Goal: Task Accomplishment & Management: Manage account settings

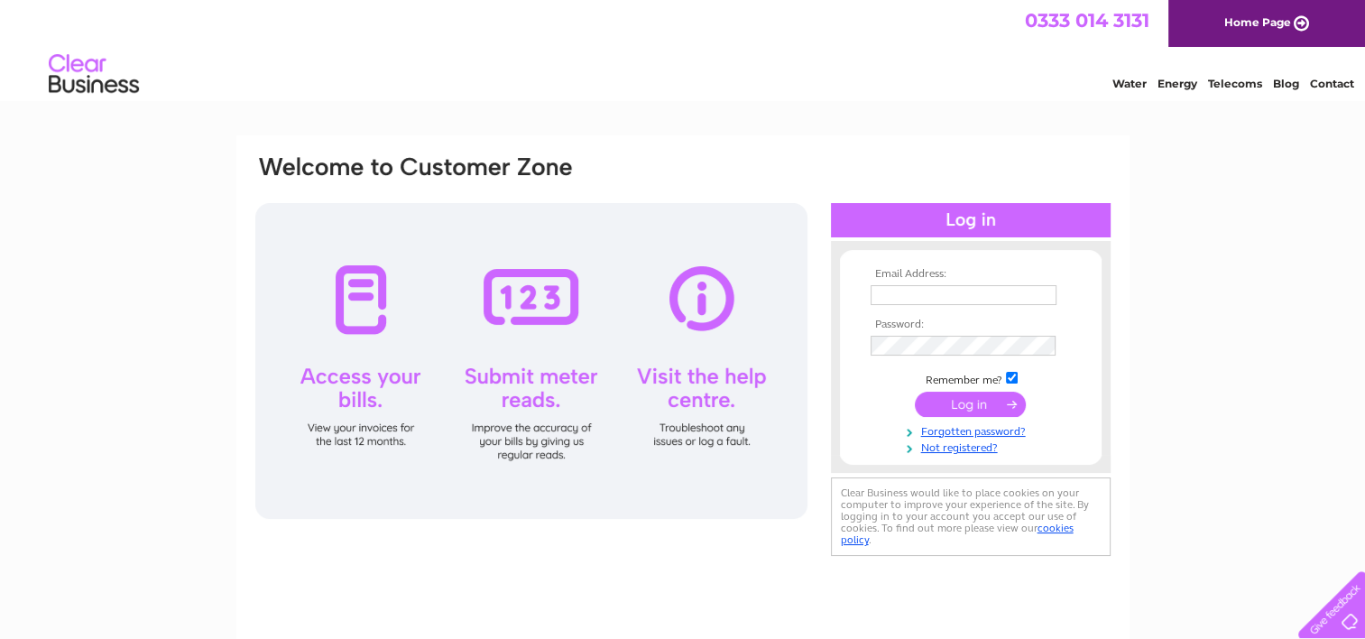
type input "[EMAIL_ADDRESS][DOMAIN_NAME]"
click at [986, 399] on input "submit" at bounding box center [970, 403] width 111 height 25
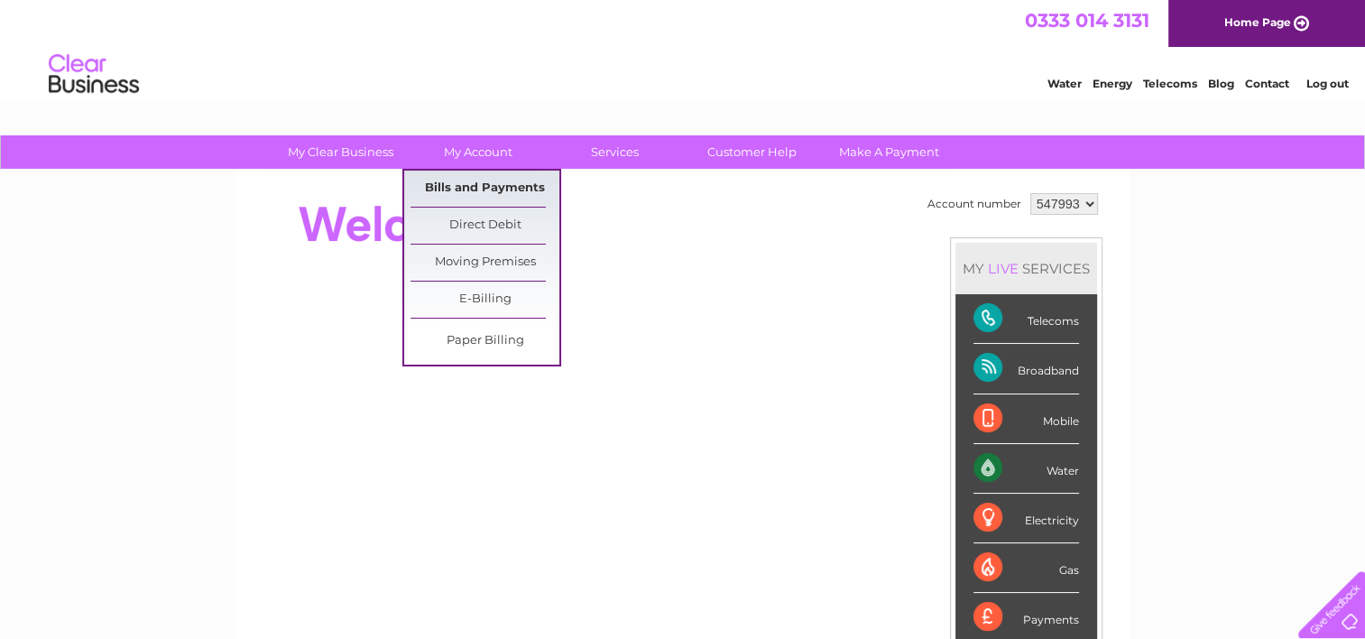
click at [493, 191] on link "Bills and Payments" at bounding box center [484, 188] width 149 height 36
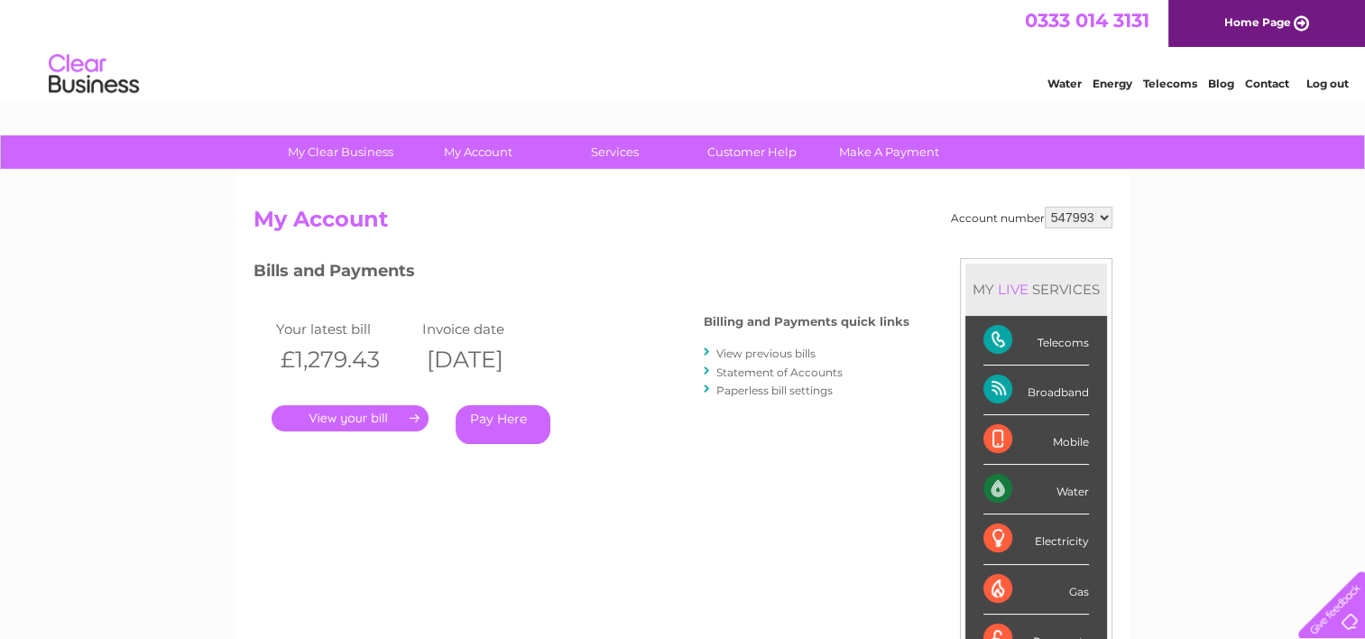
scroll to position [90, 0]
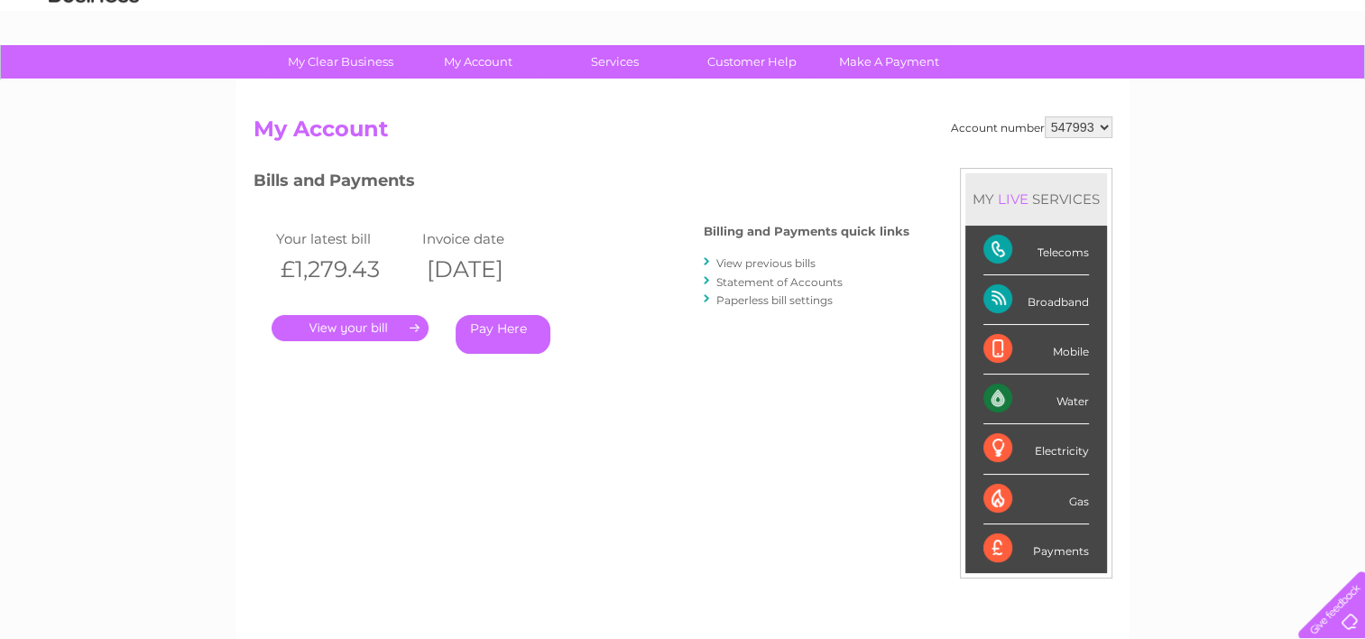
click at [351, 322] on link "." at bounding box center [350, 328] width 157 height 26
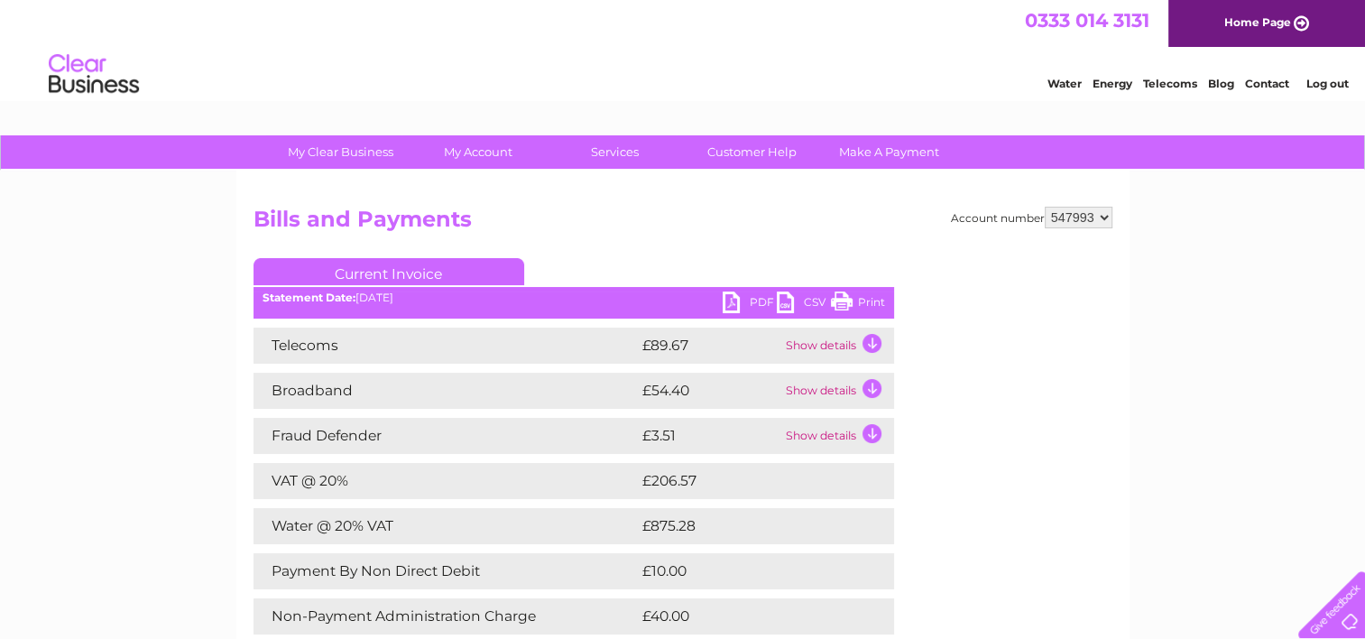
click at [751, 300] on link "PDF" at bounding box center [750, 304] width 54 height 26
